Goal: Find specific page/section: Find specific page/section

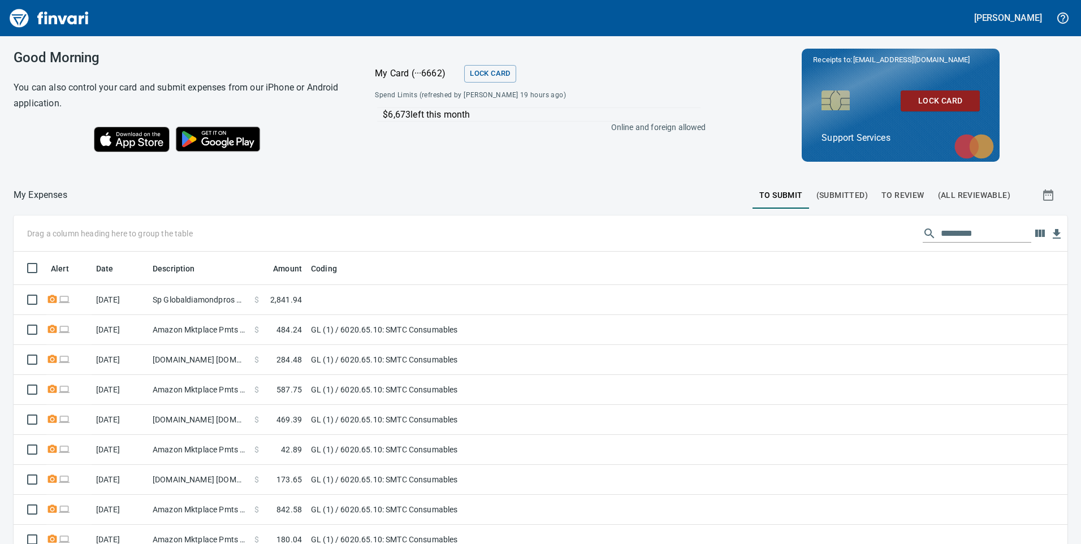
scroll to position [411, 1037]
click at [941, 194] on span "(All Reviewable)" at bounding box center [974, 195] width 72 height 14
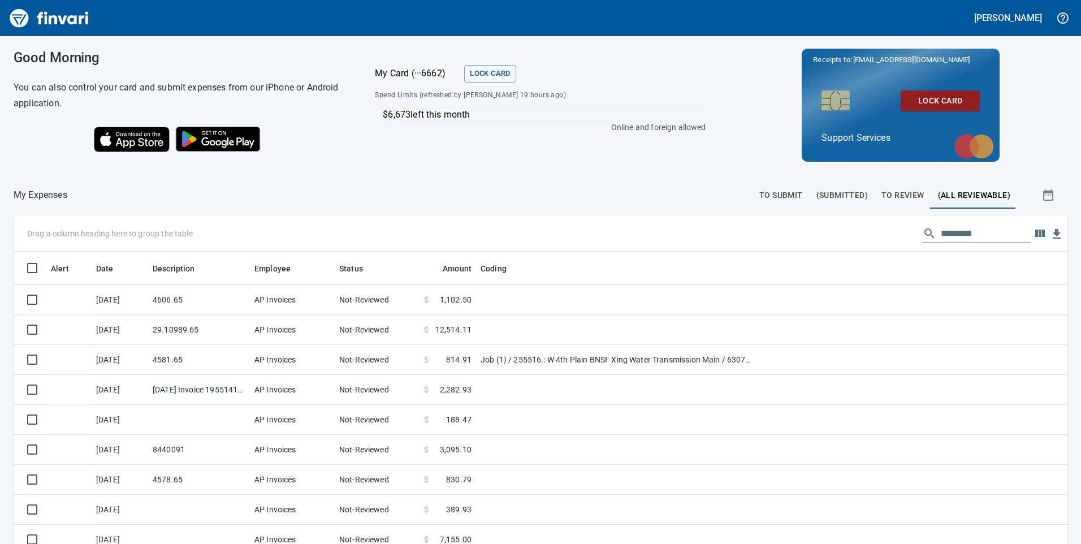
scroll to position [411, 1029]
click at [944, 234] on input "text" at bounding box center [986, 234] width 90 height 18
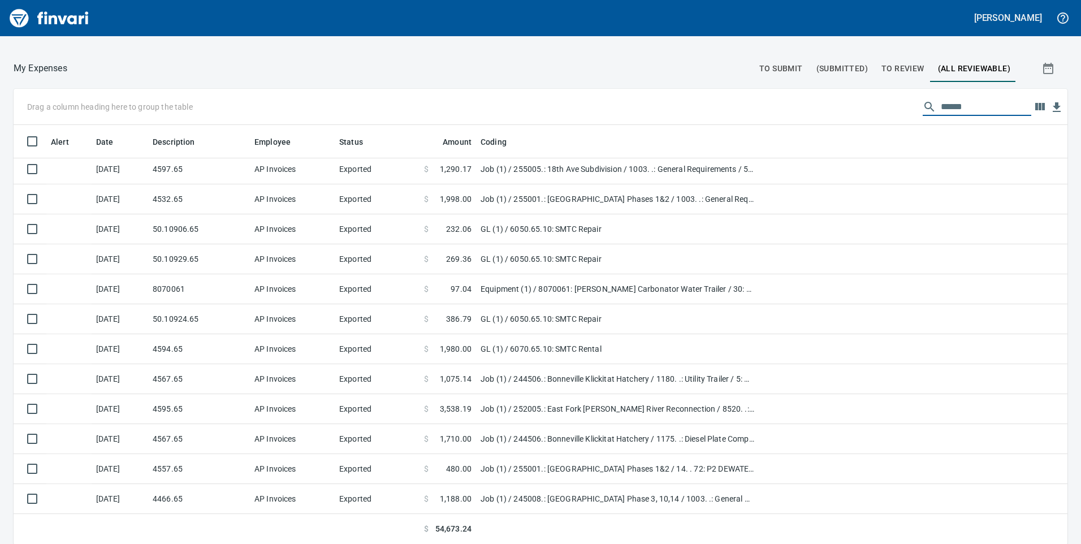
scroll to position [127, 0]
type input "******"
click at [1043, 73] on icon "button" at bounding box center [1048, 67] width 10 height 11
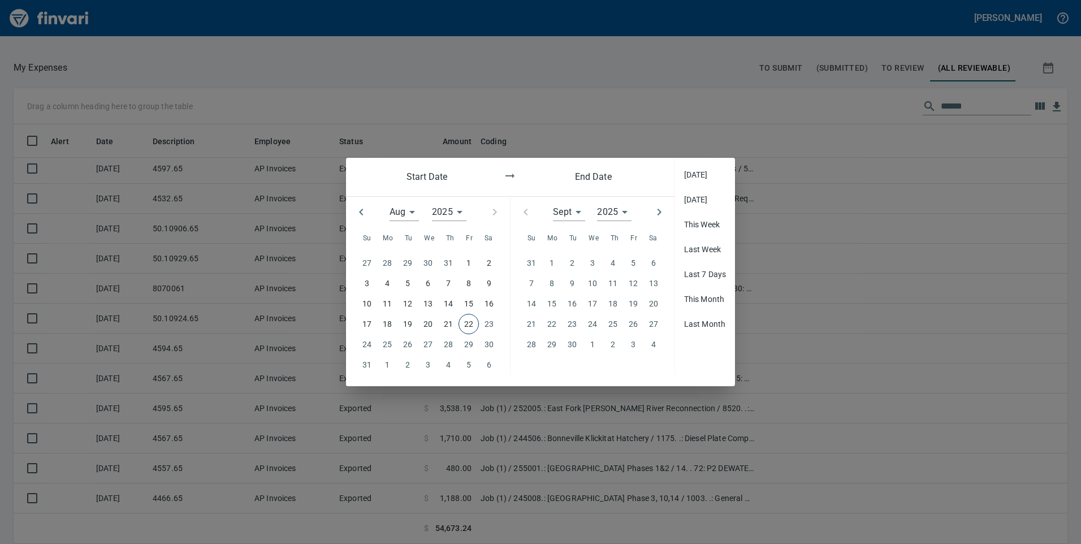
click at [360, 210] on icon "button" at bounding box center [362, 212] width 14 height 14
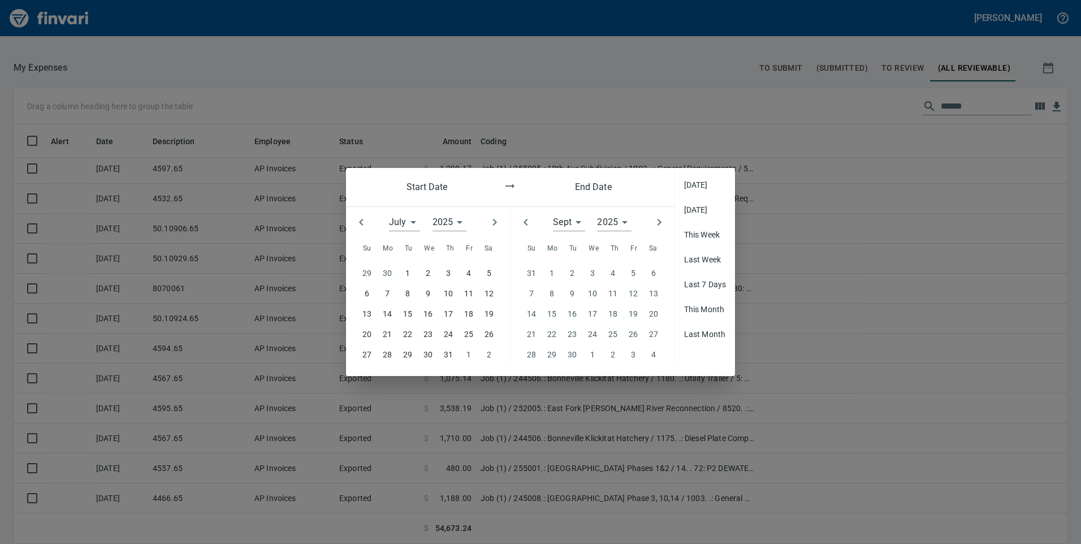
click at [407, 269] on p "1" at bounding box center [408, 273] width 5 height 12
click at [498, 220] on icon "button" at bounding box center [495, 222] width 14 height 14
type input "*"
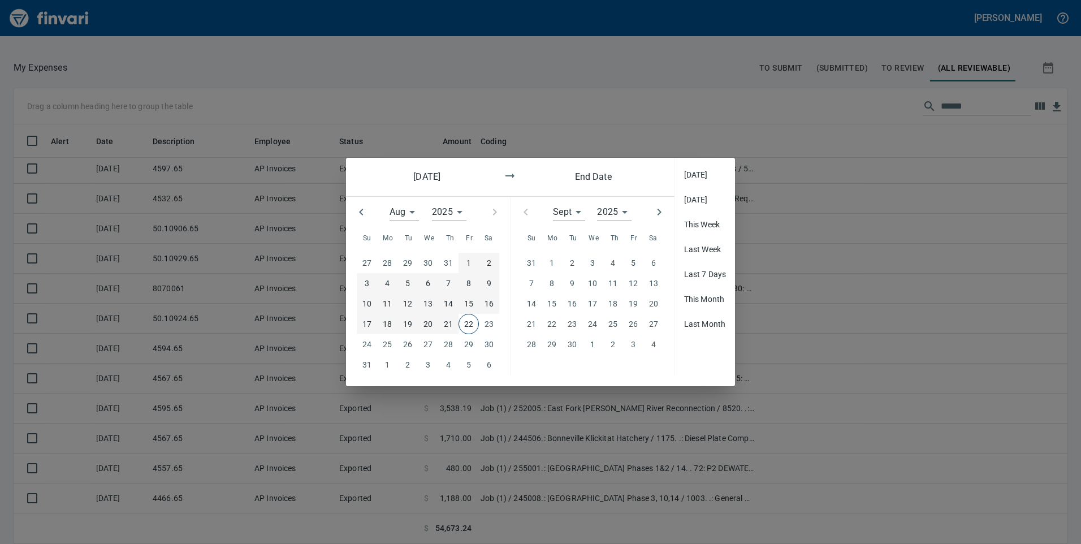
click at [456, 327] on span "21" at bounding box center [448, 324] width 20 height 12
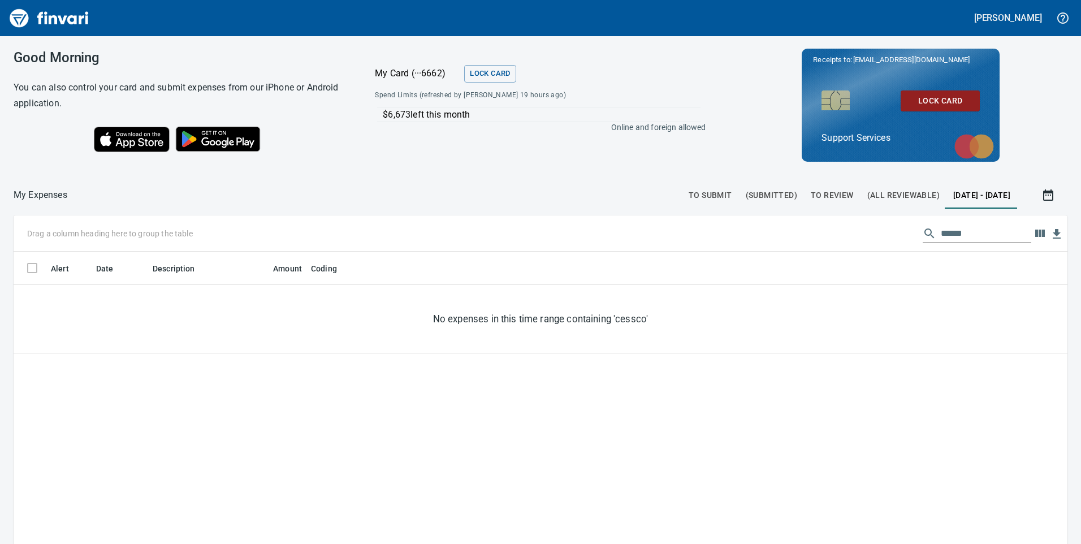
scroll to position [411, 1029]
click at [954, 194] on span "[DATE] - [DATE]" at bounding box center [982, 195] width 57 height 14
click at [1043, 193] on icon "button" at bounding box center [1048, 194] width 10 height 11
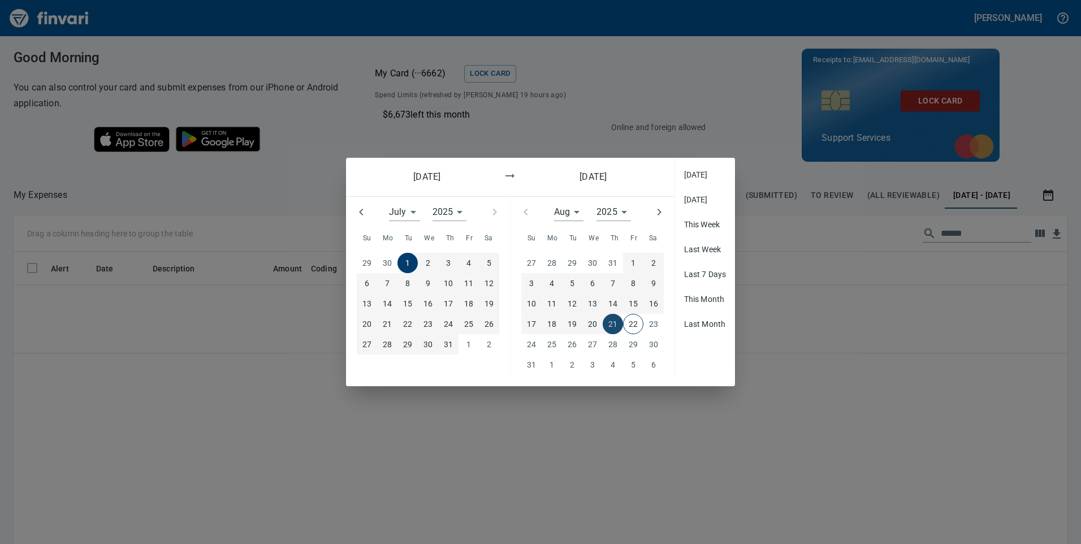
click at [611, 324] on p "21" at bounding box center [613, 324] width 9 height 12
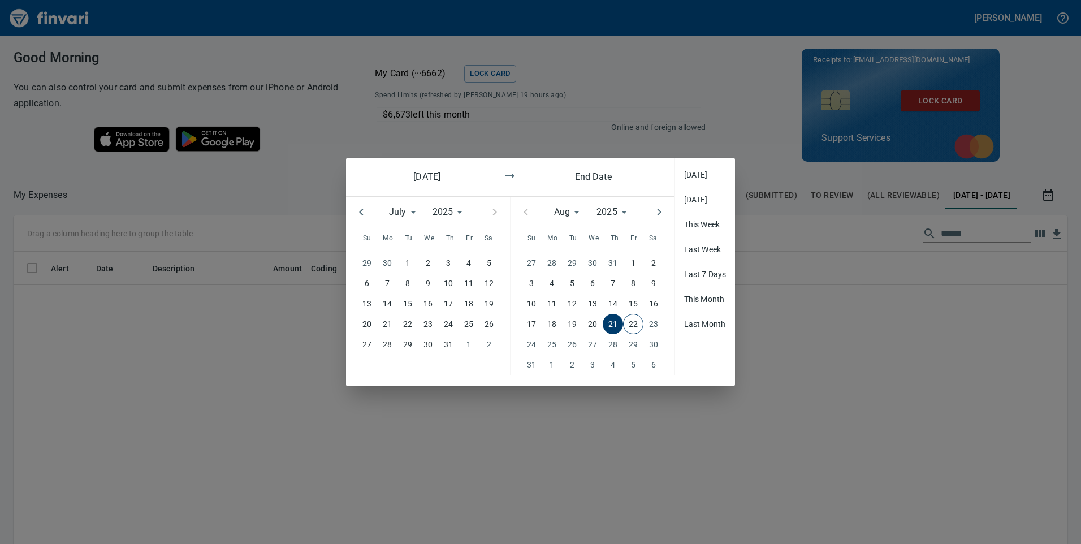
click at [409, 261] on p "1" at bounding box center [408, 263] width 5 height 12
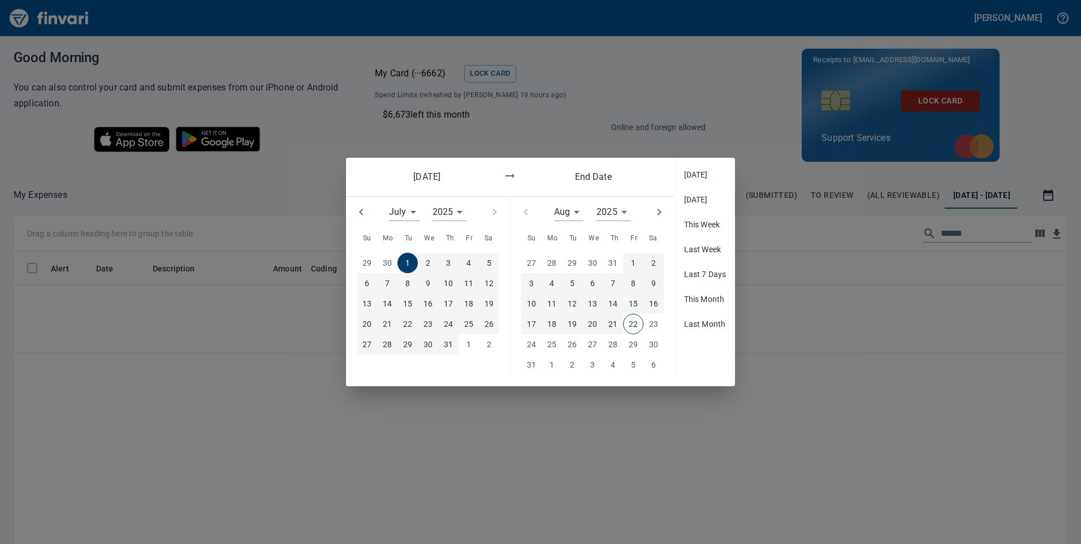
click at [613, 320] on p "21" at bounding box center [613, 324] width 9 height 12
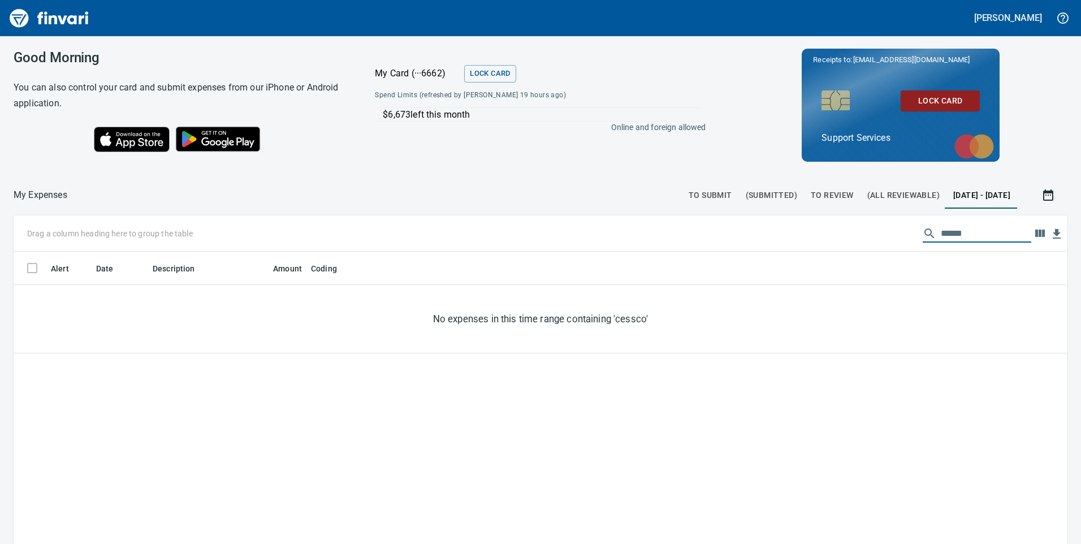
drag, startPoint x: 973, startPoint y: 232, endPoint x: 902, endPoint y: 244, distance: 72.2
click at [902, 244] on div "Drag a column heading here to group the table ******" at bounding box center [541, 233] width 1054 height 36
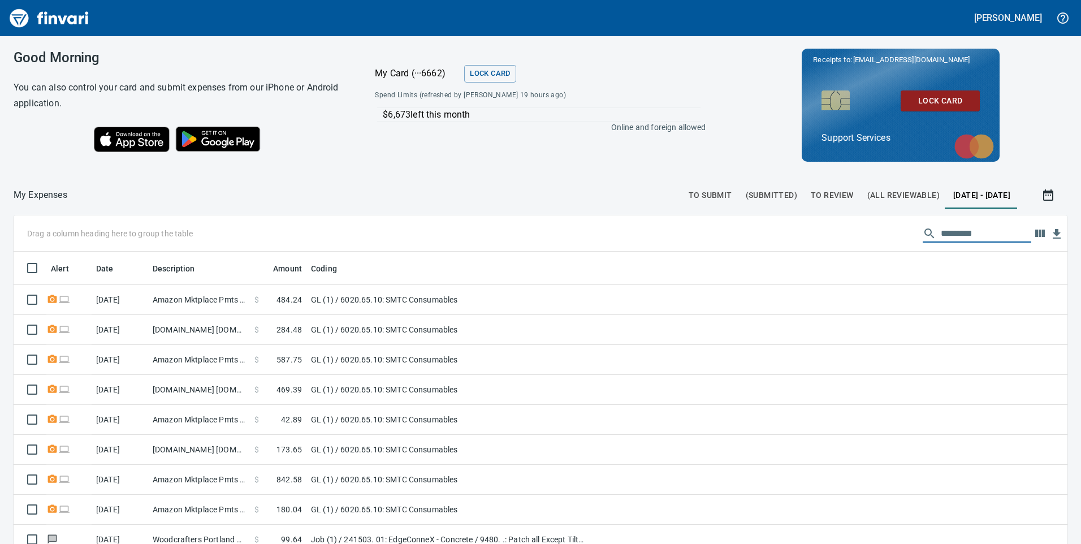
click at [868, 196] on span "(All Reviewable)" at bounding box center [904, 195] width 72 height 14
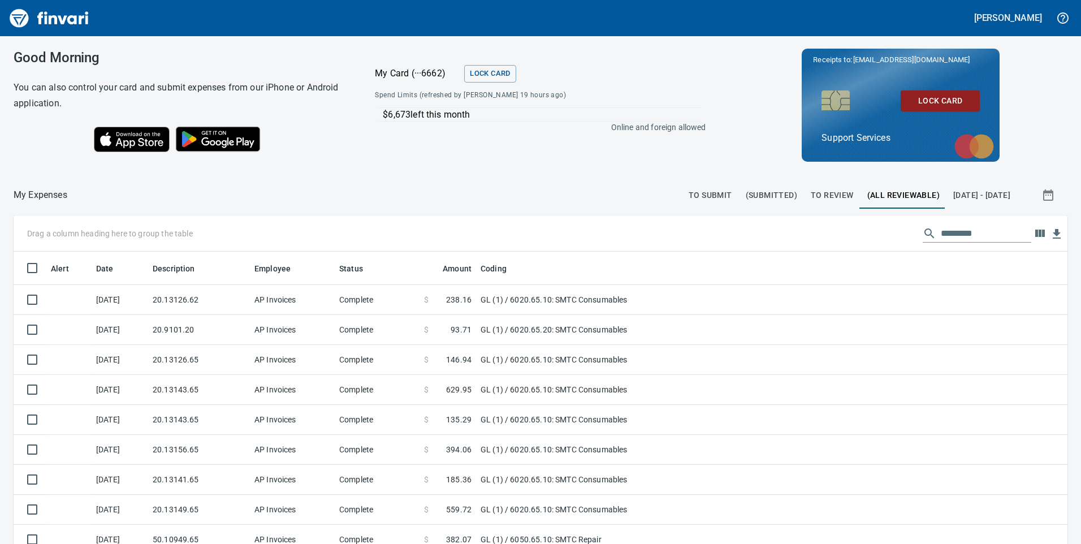
scroll to position [411, 1029]
click at [956, 232] on input "text" at bounding box center [986, 234] width 90 height 18
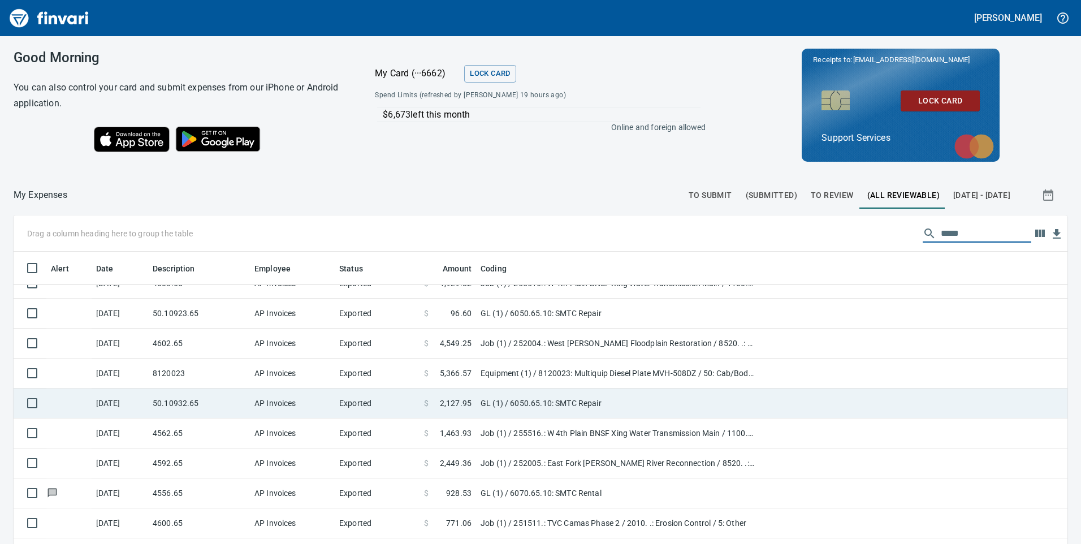
scroll to position [283, 0]
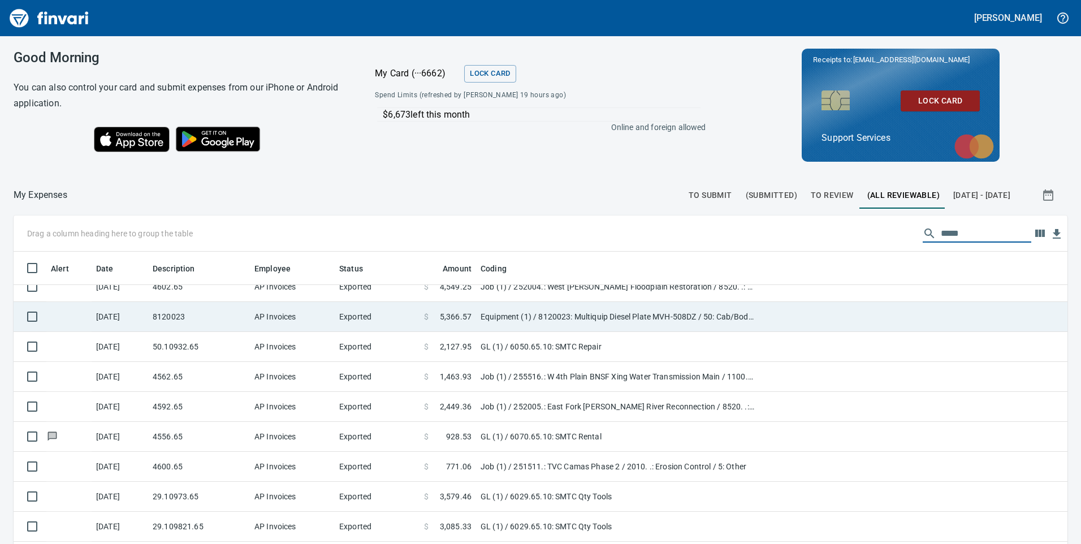
type input "*****"
click at [473, 320] on td "$ 5,366.57" at bounding box center [448, 317] width 57 height 30
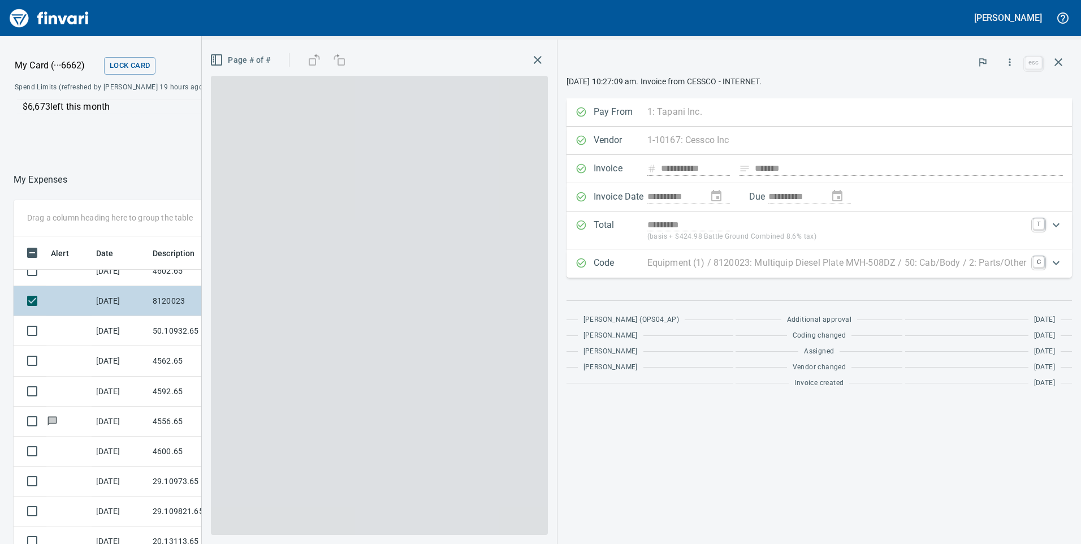
scroll to position [411, 746]
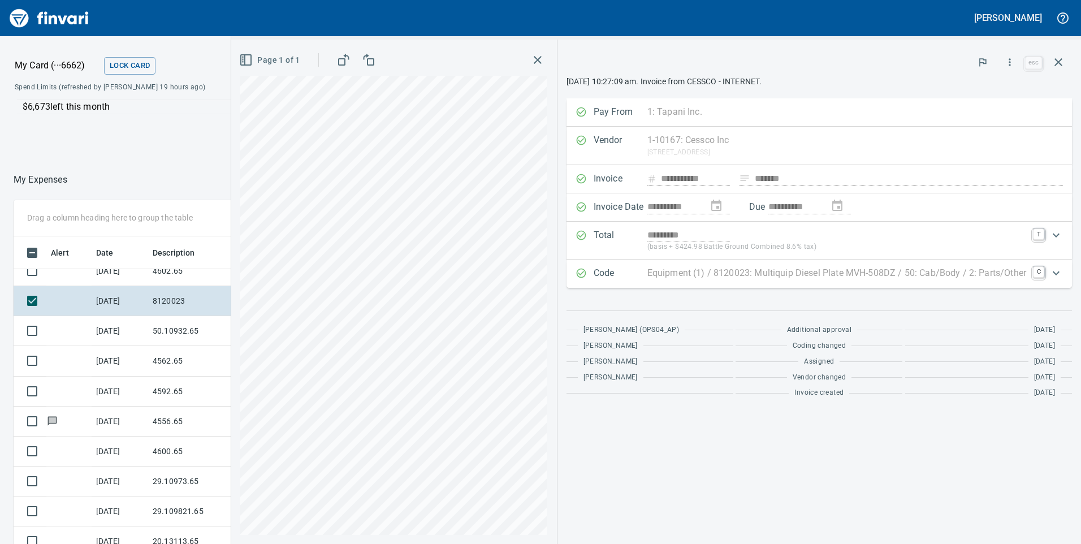
click at [851, 333] on span "Additional approval" at bounding box center [819, 330] width 65 height 11
click at [1053, 269] on icon "Expand" at bounding box center [1057, 273] width 14 height 14
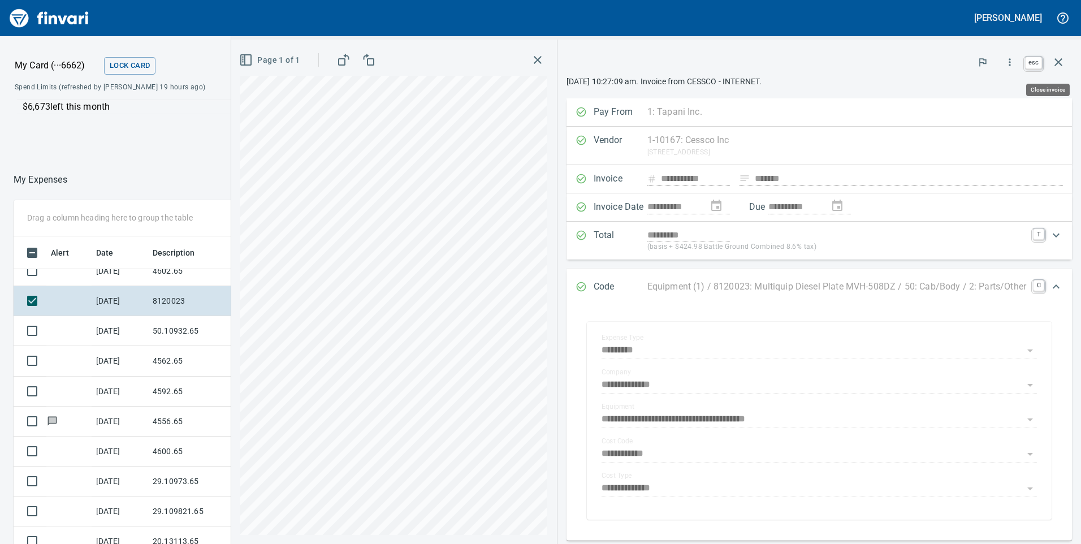
click at [1059, 60] on icon "button" at bounding box center [1059, 62] width 14 height 14
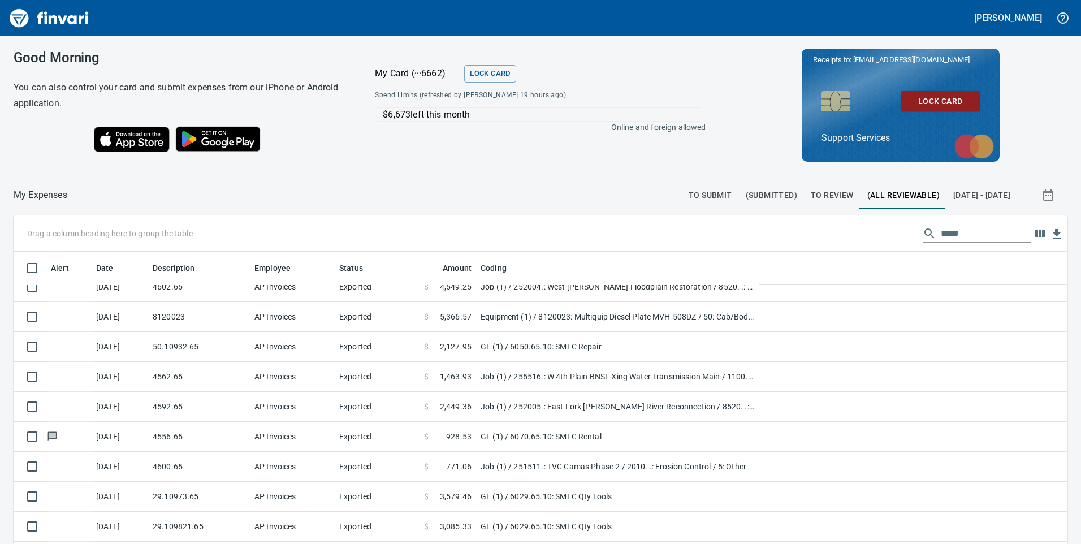
scroll to position [411, 1029]
